Goal: Information Seeking & Learning: Learn about a topic

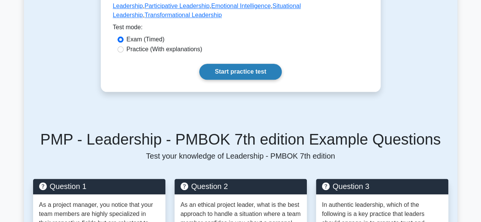
scroll to position [437, 0]
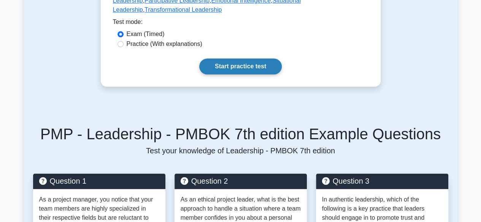
click at [245, 67] on link "Start practice test" at bounding box center [240, 67] width 83 height 16
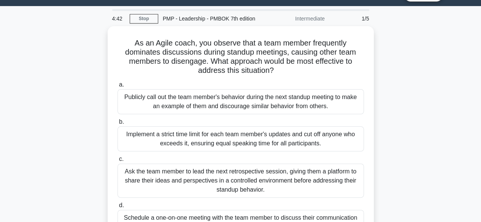
scroll to position [16, 0]
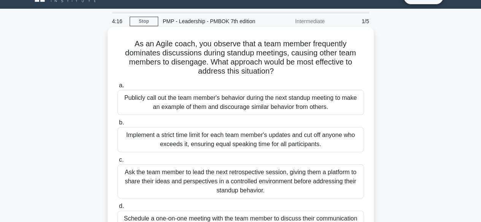
click at [266, 141] on div "Implement a strict time limit for each team member's updates and cut off anyone…" at bounding box center [240, 139] width 246 height 25
click at [117, 125] on input "b. Implement a strict time limit for each team member's updates and cut off any…" at bounding box center [117, 123] width 0 height 5
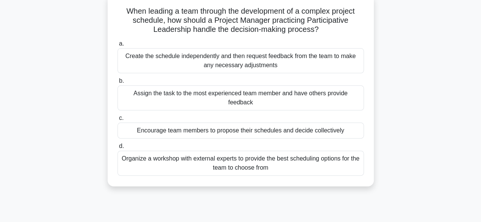
scroll to position [48, 0]
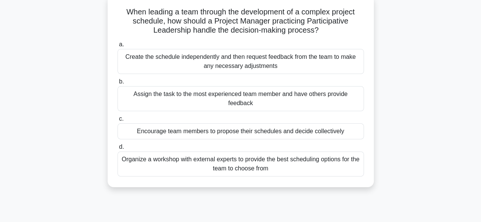
click at [243, 95] on div "Assign the task to the most experienced team member and have others provide fee…" at bounding box center [240, 98] width 246 height 25
click at [117, 84] on input "b. Assign the task to the most experienced team member and have others provide …" at bounding box center [117, 81] width 0 height 5
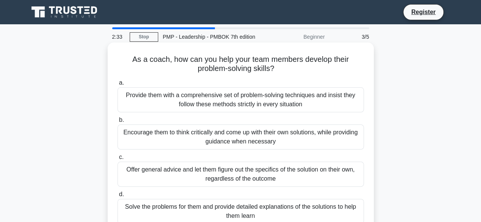
scroll to position [18, 0]
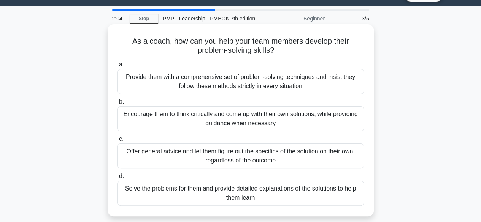
click at [246, 119] on div "Encourage them to think critically and come up with their own solutions, while …" at bounding box center [240, 118] width 246 height 25
click at [117, 105] on input "b. Encourage them to think critically and come up with their own solutions, whi…" at bounding box center [117, 102] width 0 height 5
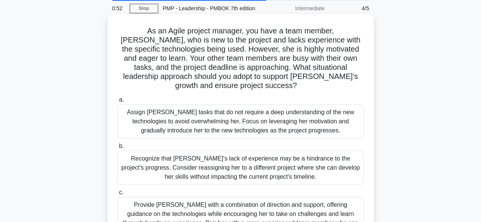
scroll to position [29, 0]
click at [315, 107] on div "Assign Sarah tasks that do not require a deep understanding of the new technolo…" at bounding box center [240, 121] width 246 height 34
click at [117, 102] on input "a. Assign Sarah tasks that do not require a deep understanding of the new techn…" at bounding box center [117, 99] width 0 height 5
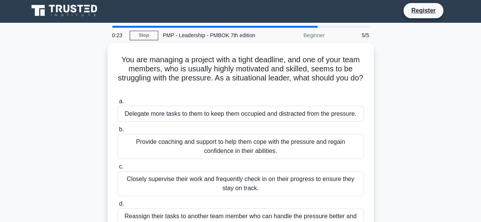
scroll to position [0, 0]
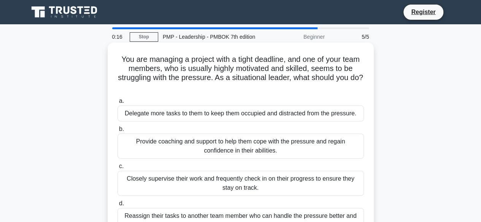
click at [266, 145] on div "Provide coaching and support to help them cope with the pressure and regain con…" at bounding box center [240, 146] width 246 height 25
click at [117, 132] on input "b. Provide coaching and support to help them cope with the pressure and regain …" at bounding box center [117, 129] width 0 height 5
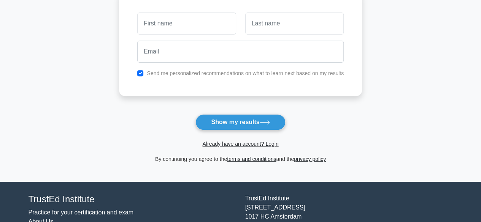
scroll to position [126, 0]
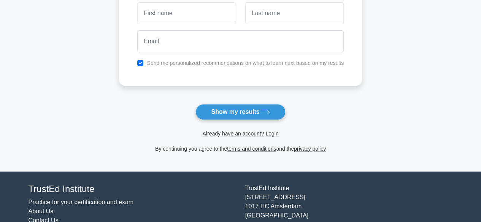
click at [236, 137] on span "Already have an account? Login" at bounding box center [240, 133] width 237 height 9
click at [236, 133] on link "Already have an account? Login" at bounding box center [240, 134] width 76 height 6
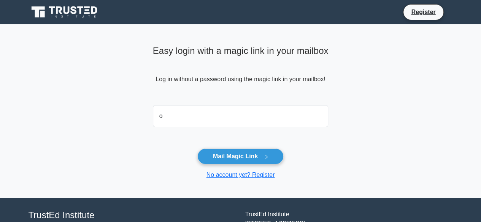
type input "[EMAIL_ADDRESS][DOMAIN_NAME]"
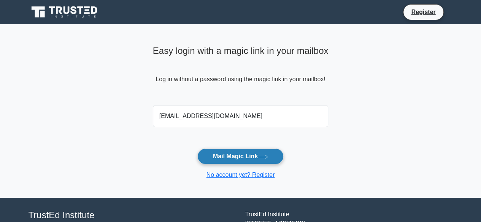
click at [230, 155] on button "Mail Magic Link" at bounding box center [240, 157] width 86 height 16
